Goal: Task Accomplishment & Management: Manage account settings

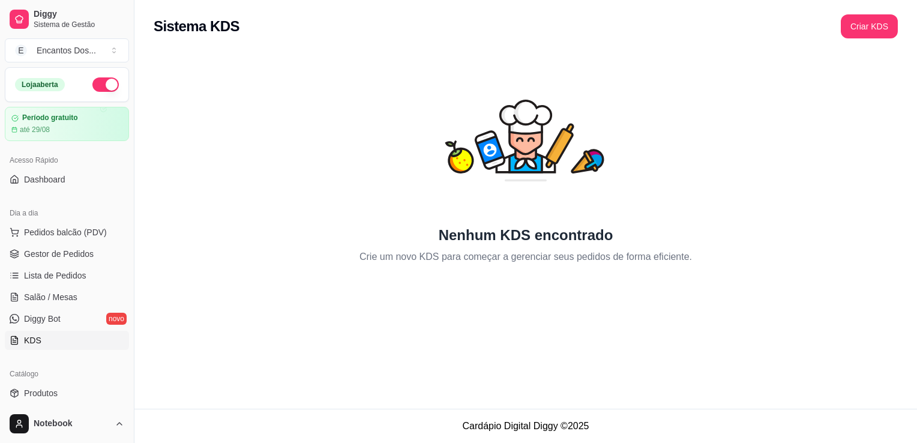
drag, startPoint x: 132, startPoint y: 98, endPoint x: 146, endPoint y: 156, distance: 59.3
click at [149, 150] on div "Diggy Sistema de Gestão E Encantos Dos ... Loja aberta Período gratuito até 29/…" at bounding box center [458, 221] width 917 height 443
drag, startPoint x: 130, startPoint y: 179, endPoint x: 136, endPoint y: 236, distance: 57.3
click at [136, 236] on button "Toggle Sidebar" at bounding box center [134, 221] width 10 height 443
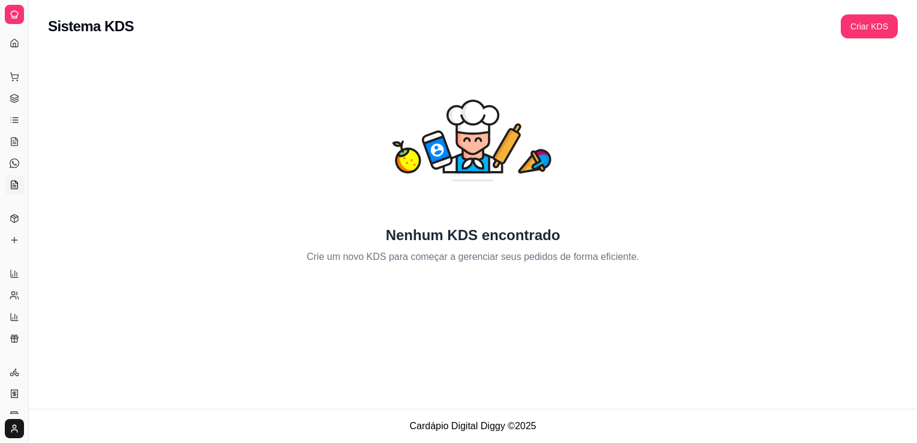
click at [0, 46] on html "Diggy Sistema de Gestão E Encantos Dos ... Loja aberta Período gratuito até 29/…" at bounding box center [458, 221] width 917 height 443
click at [20, 13] on div at bounding box center [14, 14] width 19 height 19
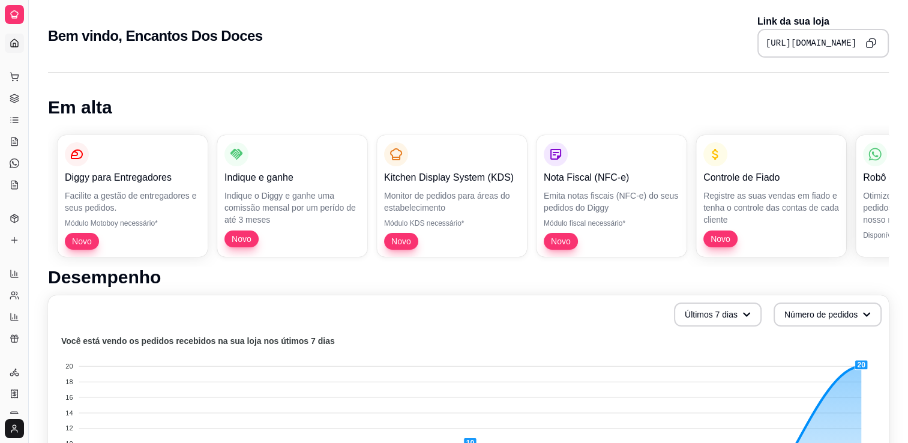
drag, startPoint x: 28, startPoint y: 284, endPoint x: 91, endPoint y: 294, distance: 64.4
drag, startPoint x: 25, startPoint y: 263, endPoint x: 46, endPoint y: 251, distance: 24.2
drag, startPoint x: 28, startPoint y: 239, endPoint x: 55, endPoint y: 263, distance: 36.1
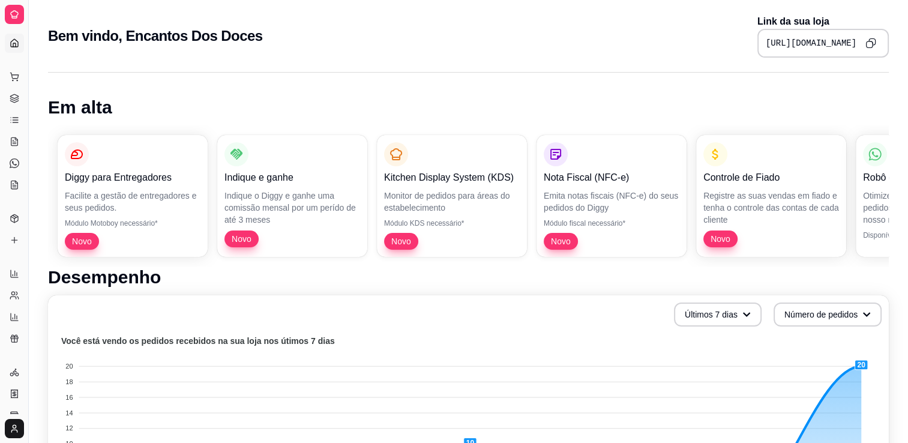
drag, startPoint x: 28, startPoint y: 260, endPoint x: 304, endPoint y: 199, distance: 283.5
click at [24, 52] on button "Toggle Sidebar" at bounding box center [28, 221] width 10 height 443
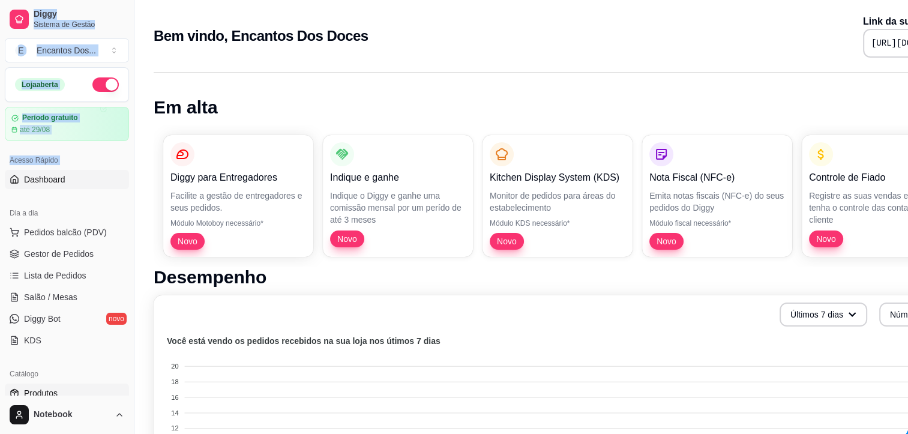
click at [65, 393] on link "Produtos" at bounding box center [67, 393] width 124 height 19
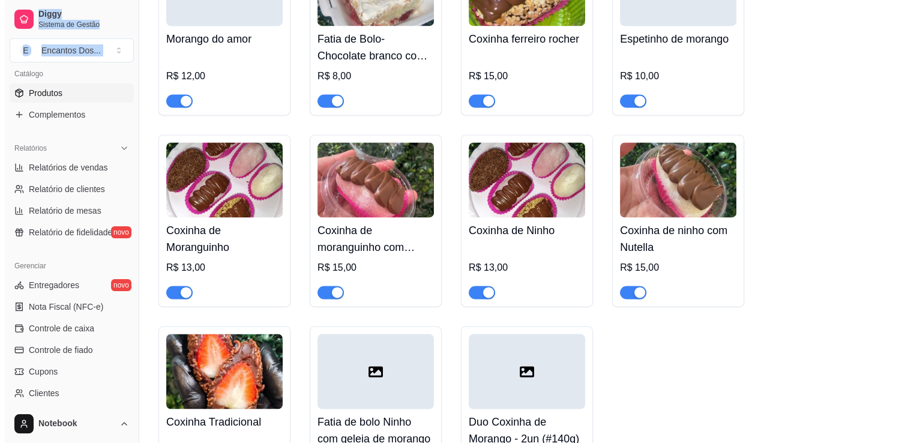
scroll to position [1981, 0]
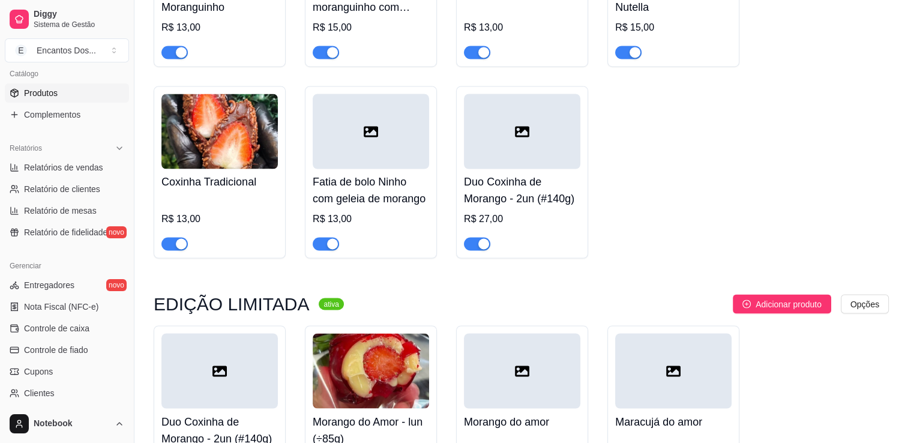
click at [506, 157] on div at bounding box center [522, 131] width 116 height 75
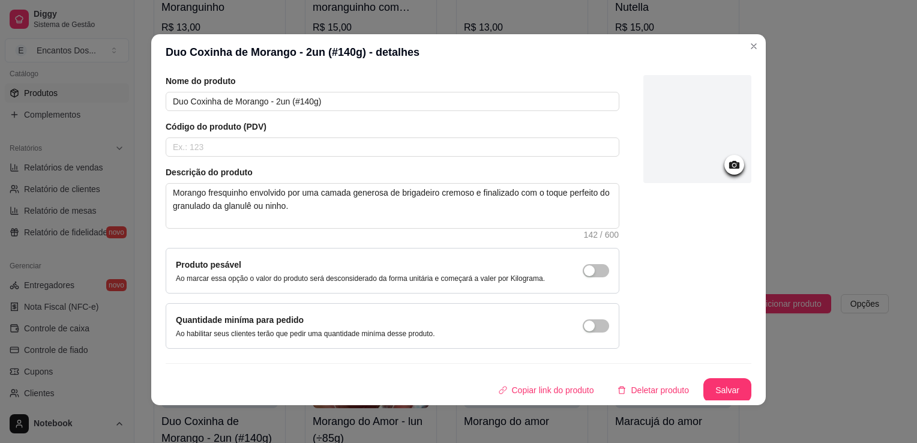
scroll to position [2, 0]
click at [654, 390] on button "Deletar produto" at bounding box center [653, 390] width 91 height 24
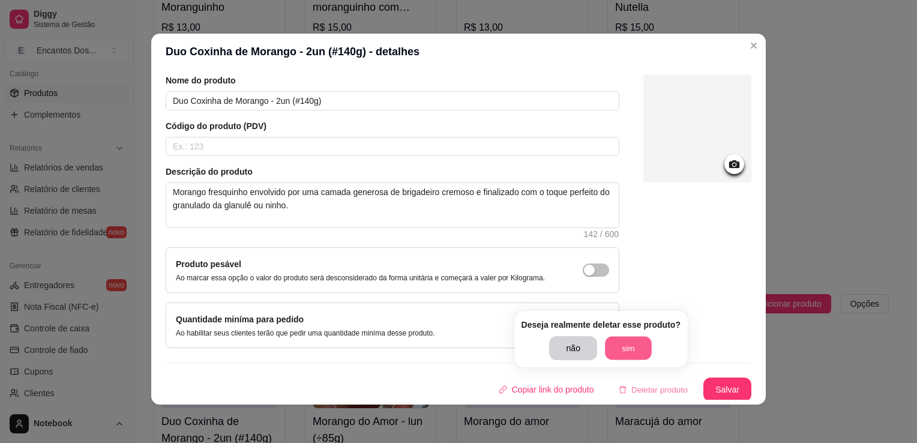
click at [633, 358] on button "sim" at bounding box center [628, 348] width 47 height 23
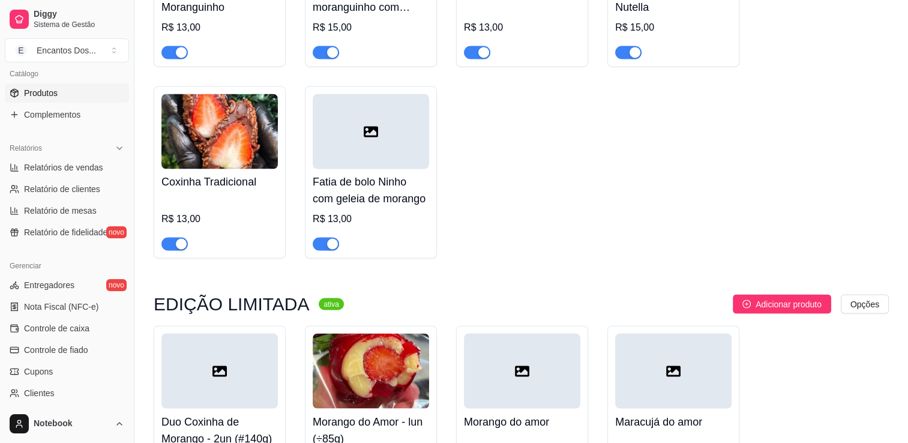
click at [381, 181] on h4 "Fatia de bolo Ninho com geleia de morango" at bounding box center [371, 191] width 116 height 34
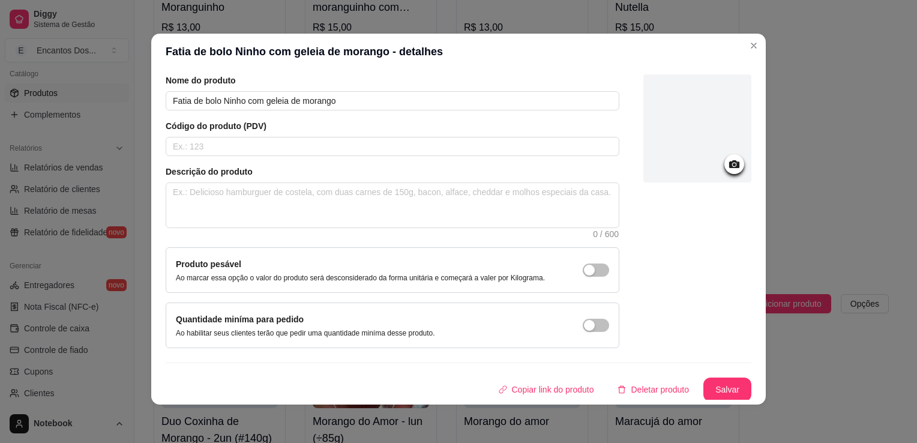
click at [656, 402] on div "Detalhes Preço e variações Disponibilidade Complementos Estoque Outros Nome do …" at bounding box center [458, 237] width 615 height 335
click at [653, 395] on button "Deletar produto" at bounding box center [653, 390] width 91 height 24
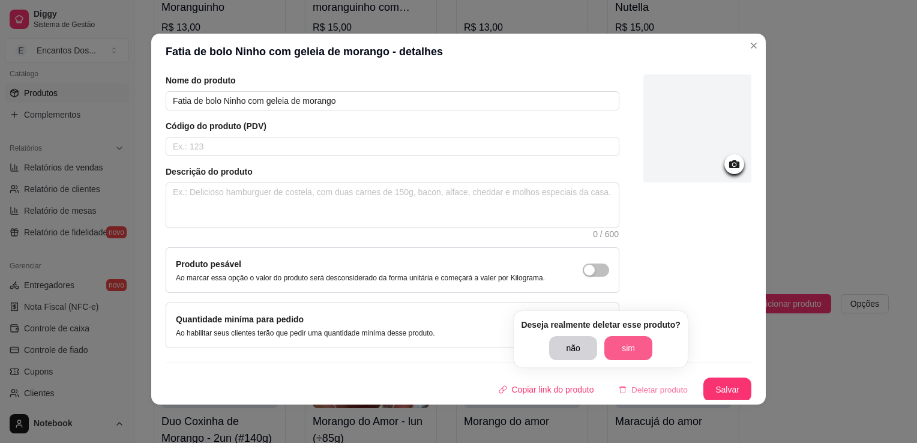
click at [637, 336] on div "não sim" at bounding box center [600, 348] width 103 height 24
click at [630, 345] on button "sim" at bounding box center [628, 348] width 47 height 23
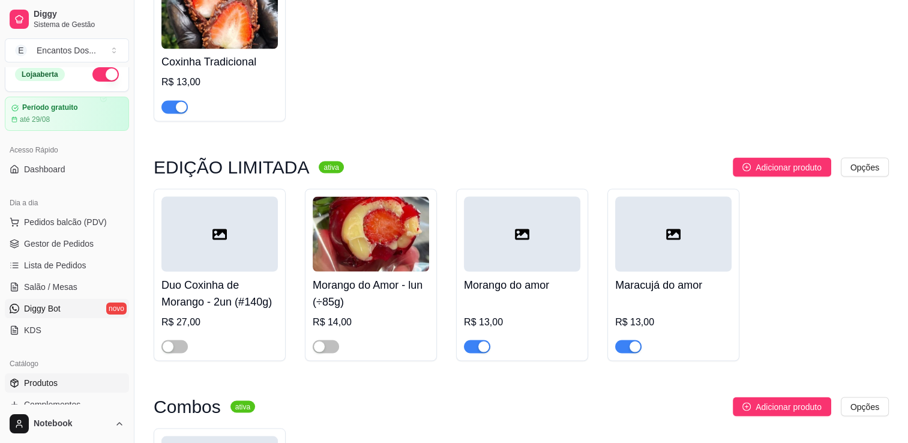
scroll to position [0, 0]
